Goal: Task Accomplishment & Management: Manage account settings

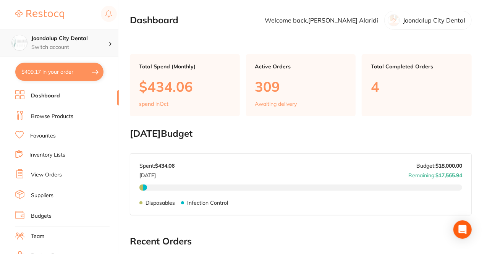
click at [82, 39] on h4 "Joondalup City Dental" at bounding box center [69, 39] width 77 height 8
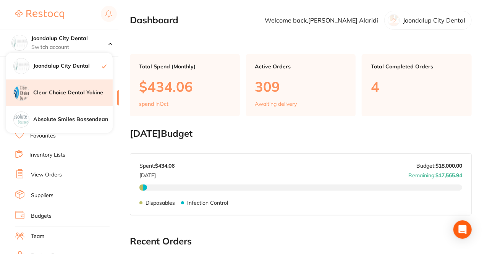
click at [66, 90] on h4 "Clear Choice Dental Yokine" at bounding box center [72, 93] width 79 height 8
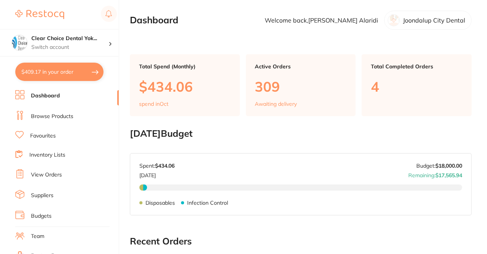
checkbox input "true"
